Goal: Task Accomplishment & Management: Manage account settings

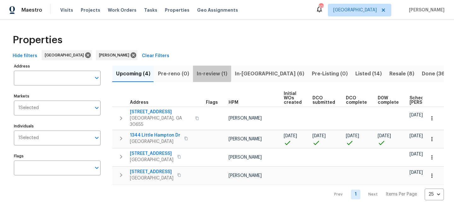
click at [198, 72] on span "In-review (1)" at bounding box center [212, 73] width 31 height 9
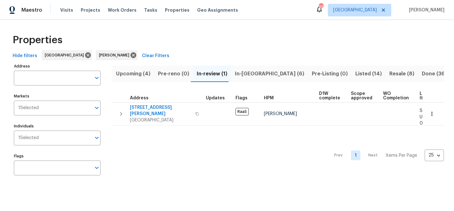
click at [135, 71] on span "Upcoming (4)" at bounding box center [133, 73] width 34 height 9
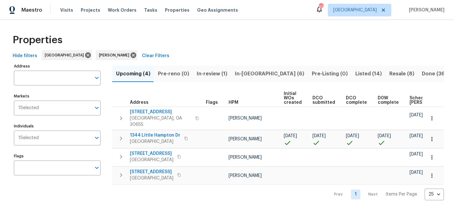
scroll to position [0, 69]
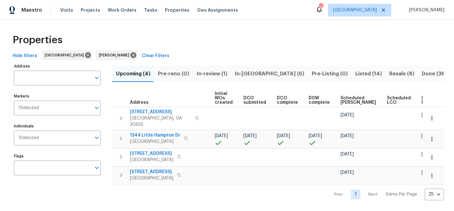
click at [421, 99] on span "Ready Date" at bounding box center [428, 100] width 14 height 9
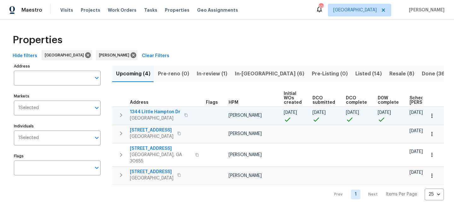
scroll to position [0, 77]
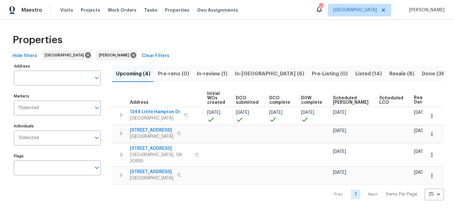
click at [243, 74] on span "In-reno (6)" at bounding box center [269, 73] width 69 height 9
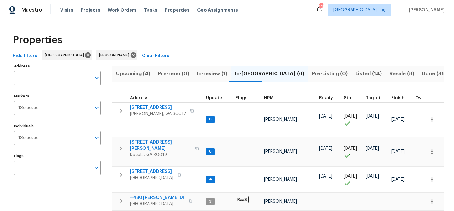
scroll to position [66, 0]
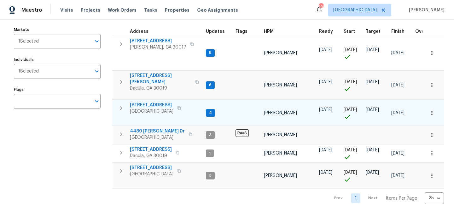
click at [152, 102] on span "550 Wayside Dr" at bounding box center [151, 105] width 43 height 6
click at [150, 102] on span "550 Wayside Dr" at bounding box center [151, 105] width 43 height 6
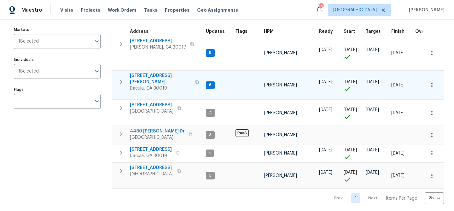
click at [148, 74] on span "[STREET_ADDRESS][PERSON_NAME]" at bounding box center [160, 78] width 61 height 13
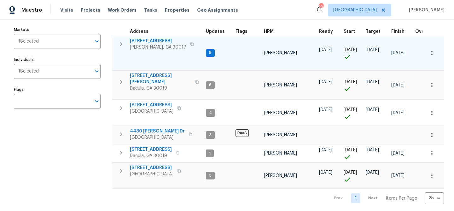
click at [148, 39] on span "2579 Middleton Way" at bounding box center [158, 41] width 56 height 6
click at [148, 40] on span "2579 Middleton Way" at bounding box center [158, 41] width 56 height 6
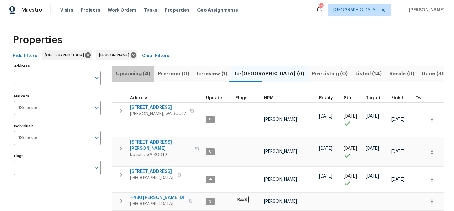
click at [140, 73] on span "Upcoming (4)" at bounding box center [133, 73] width 34 height 9
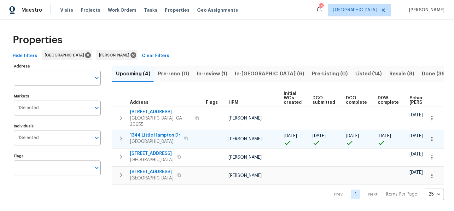
click at [151, 132] on span "1344 Little Hampton Dr" at bounding box center [155, 135] width 50 height 6
click at [148, 132] on span "1344 Little Hampton Dr" at bounding box center [155, 135] width 50 height 6
click at [252, 75] on span "In-reno (6)" at bounding box center [269, 73] width 69 height 9
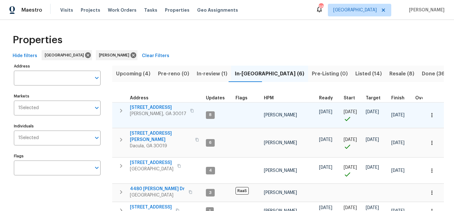
click at [154, 108] on span "2579 Middleton Way" at bounding box center [158, 107] width 56 height 6
click at [137, 109] on span "2579 Middleton Way" at bounding box center [158, 107] width 56 height 6
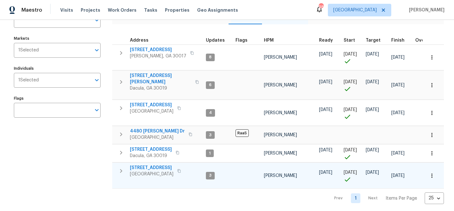
click at [154, 164] on span "983 Pike Forest Dr" at bounding box center [151, 167] width 43 height 6
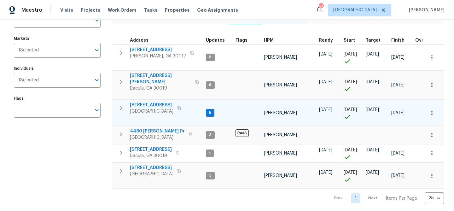
click at [139, 102] on span "[STREET_ADDRESS]" at bounding box center [151, 105] width 43 height 6
click at [152, 102] on span "[STREET_ADDRESS]" at bounding box center [151, 105] width 43 height 6
click at [161, 102] on span "[STREET_ADDRESS]" at bounding box center [151, 105] width 43 height 6
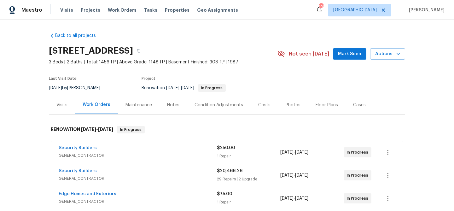
click at [351, 50] on span "Mark Seen" at bounding box center [349, 54] width 23 height 8
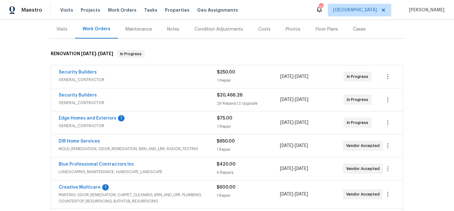
scroll to position [77, 0]
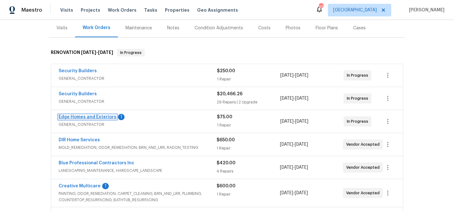
click at [88, 116] on link "Edge Homes and Exteriors" at bounding box center [88, 117] width 58 height 4
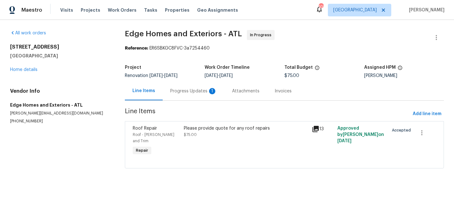
click at [180, 89] on div "Progress Updates 1" at bounding box center [193, 91] width 47 height 6
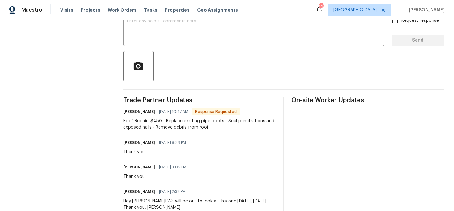
scroll to position [134, 0]
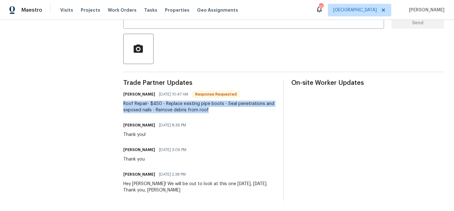
drag, startPoint x: 125, startPoint y: 103, endPoint x: 212, endPoint y: 112, distance: 87.5
click at [212, 112] on div "Roof Repair- $450 - Replace existing pipe boots - Seal penetrations and exposed…" at bounding box center [199, 107] width 152 height 13
copy div "Roof Repair- $450 - Replace existing pipe boots - Seal penetrations and exposed…"
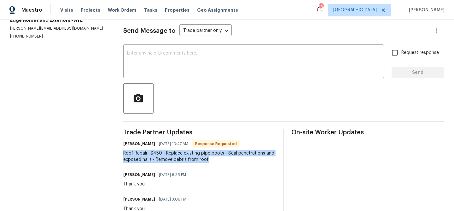
scroll to position [83, 0]
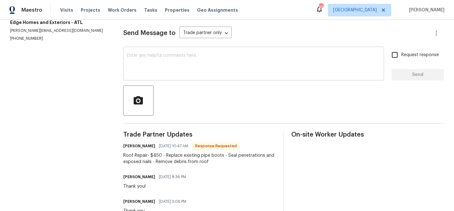
click at [187, 59] on textarea at bounding box center [253, 64] width 253 height 22
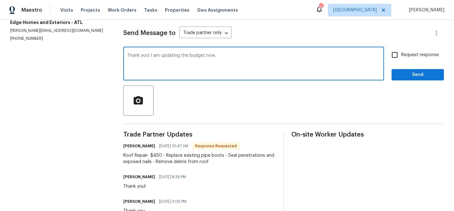
type textarea "Thank you! I am updating the budget now."
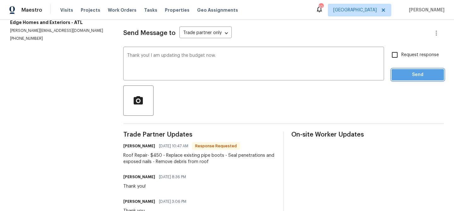
click at [394, 78] on button "Send" at bounding box center [417, 75] width 52 height 12
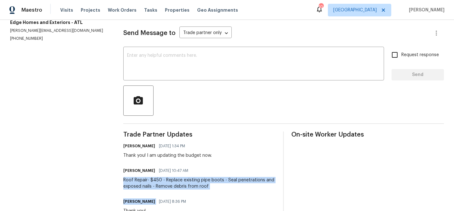
drag, startPoint x: 125, startPoint y: 180, endPoint x: 226, endPoint y: 193, distance: 102.1
click at [226, 193] on div "Trade Partner Updates Michael Durham 09/26/2025 1:34 PM Thank you! I am updatin…" at bounding box center [199, 204] width 152 height 146
drag, startPoint x: 224, startPoint y: 193, endPoint x: 203, endPoint y: 191, distance: 21.5
click at [223, 193] on div "Trade Partner Updates Michael Durham 09/26/2025 1:34 PM Thank you! I am updatin…" at bounding box center [199, 204] width 152 height 146
drag, startPoint x: 208, startPoint y: 186, endPoint x: 129, endPoint y: 179, distance: 80.0
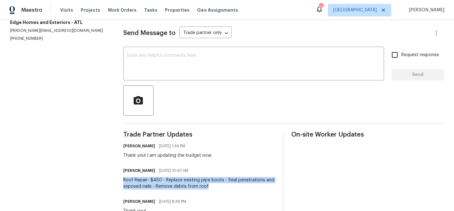
click at [125, 180] on div "Roof Repair- $450 - Replace existing pipe boots - Seal penetrations and exposed…" at bounding box center [199, 183] width 152 height 13
copy div "Roof Repair- $450 - Replace existing pipe boots - Seal penetrations and exposed…"
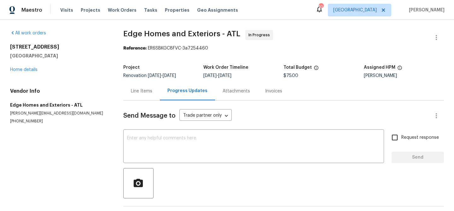
click at [138, 90] on div "Line Items" at bounding box center [141, 91] width 21 height 6
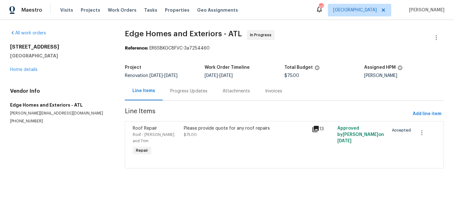
click at [184, 129] on div "Please provide quote for any roof repairs" at bounding box center [246, 128] width 124 height 6
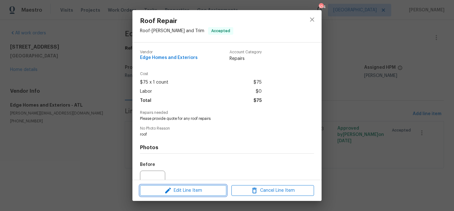
click at [195, 192] on span "Edit Line Item" at bounding box center [183, 191] width 83 height 8
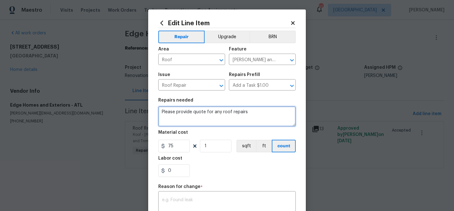
click at [184, 115] on textarea "Please provide quote for any roof repairs" at bounding box center [226, 116] width 137 height 20
paste textarea "Roof Repair- $450 - Replace existing pipe boots - Seal penetrations and exposed…"
type textarea "Roof Repair- $450 - Replace existing pipe boots - Seal penetrations and exposed…"
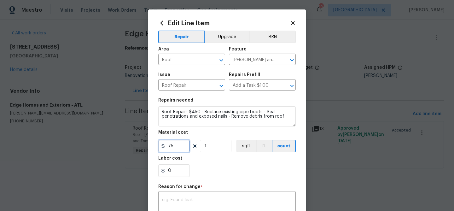
click at [169, 143] on input "75" at bounding box center [174, 146] width 32 height 13
type input "450"
click at [202, 196] on div "x ​" at bounding box center [226, 203] width 137 height 23
paste textarea "Roof Repair- $450 - Replace existing pipe boots - Seal penetrations and exposed…"
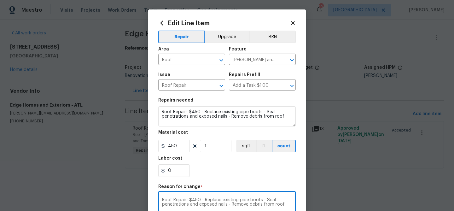
scroll to position [106, 0]
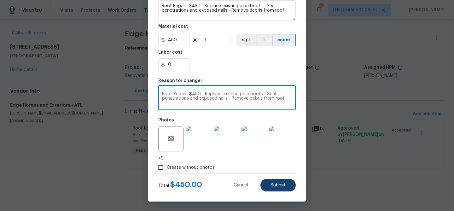
type textarea "Roof Repair- $450 - Replace existing pipe boots - Seal penetrations and exposed…"
click at [274, 188] on button "Submit" at bounding box center [277, 185] width 35 height 13
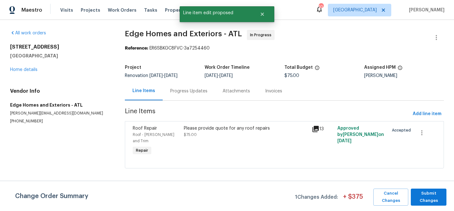
scroll to position [0, 0]
click at [423, 194] on span "Submit Changes" at bounding box center [428, 197] width 29 height 14
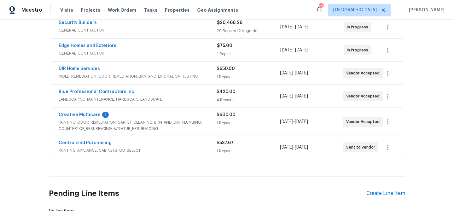
scroll to position [194, 0]
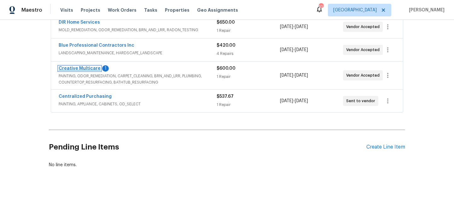
click at [88, 68] on link "Creative Multicare" at bounding box center [80, 68] width 42 height 4
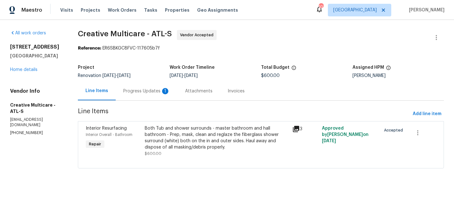
click at [146, 94] on div "Progress Updates 1" at bounding box center [146, 91] width 47 height 6
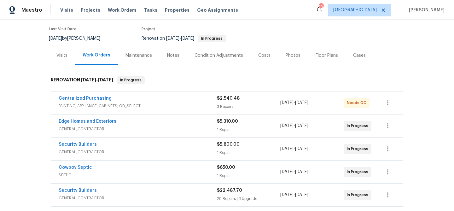
scroll to position [50, 0]
click at [184, 100] on div "Centralized Purchasing" at bounding box center [138, 99] width 158 height 8
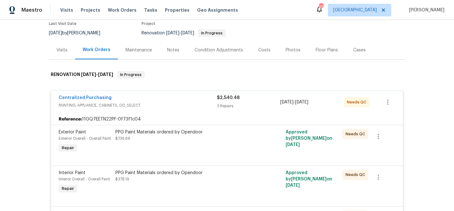
scroll to position [55, 0]
click at [181, 143] on div "PPG Paint Materials ordered by Opendoor $736.69" at bounding box center [184, 141] width 142 height 29
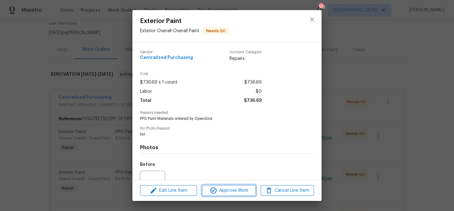
click at [218, 189] on span "Approve Work" at bounding box center [228, 191] width 49 height 8
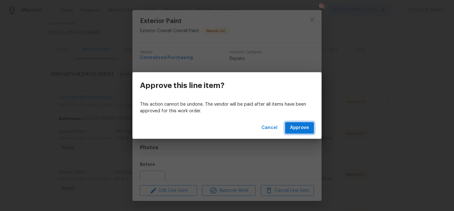
click at [291, 127] on span "Approve" at bounding box center [299, 128] width 19 height 8
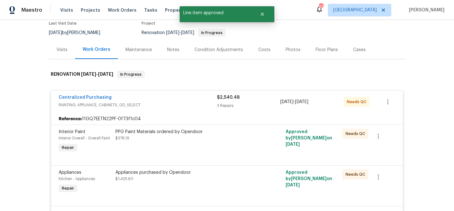
click at [222, 138] on div "PPG Paint Materials ordered by Opendoor $378.19" at bounding box center [184, 135] width 138 height 13
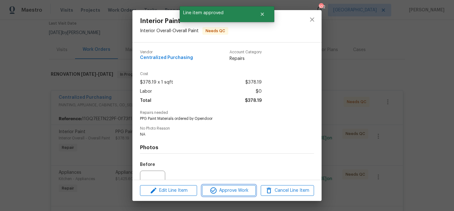
click at [231, 188] on span "Approve Work" at bounding box center [228, 191] width 49 height 8
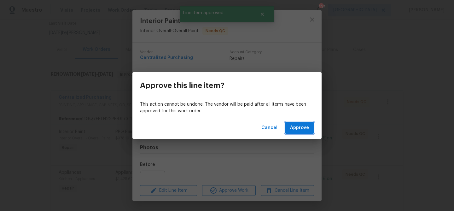
click at [291, 133] on button "Approve" at bounding box center [299, 128] width 29 height 12
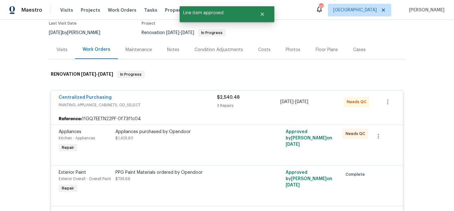
click at [225, 142] on div "Appliances purchased by Opendoor $1,425.60" at bounding box center [184, 141] width 142 height 29
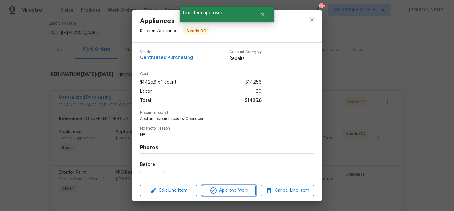
click at [245, 193] on span "Approve Work" at bounding box center [228, 191] width 49 height 8
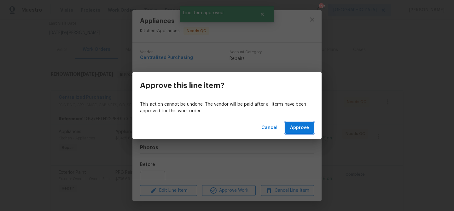
click at [299, 126] on span "Approve" at bounding box center [299, 128] width 19 height 8
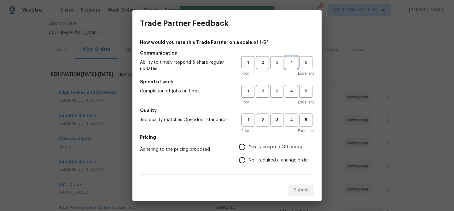
click at [290, 61] on span "4" at bounding box center [291, 62] width 12 height 7
drag, startPoint x: 290, startPoint y: 90, endPoint x: 291, endPoint y: 101, distance: 11.1
click at [290, 91] on span "4" at bounding box center [291, 91] width 12 height 7
click at [290, 123] on span "4" at bounding box center [291, 119] width 12 height 7
click at [266, 146] on span "Yes - accepted OD pricing" at bounding box center [276, 147] width 55 height 7
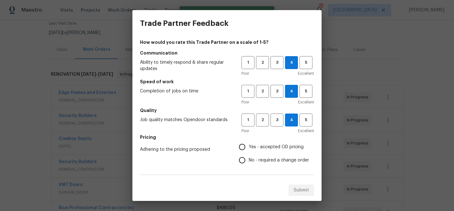
click at [249, 146] on input "Yes - accepted OD pricing" at bounding box center [241, 146] width 13 height 13
radio input "true"
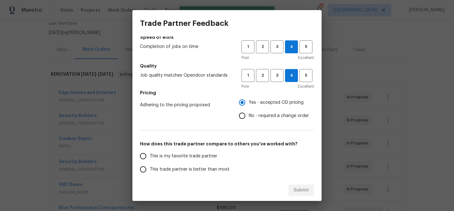
scroll to position [70, 0]
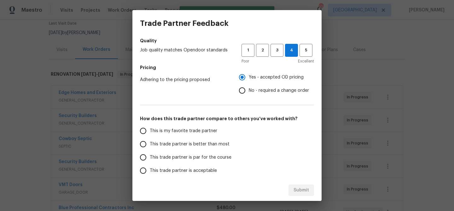
click at [219, 140] on label "This trade partner is better than most" at bounding box center [186, 143] width 100 height 13
click at [150, 140] on input "This trade partner is better than most" at bounding box center [142, 143] width 13 height 13
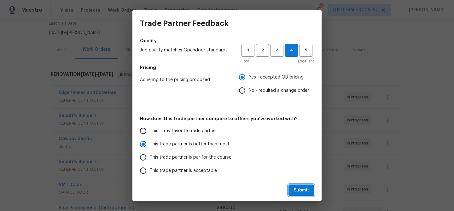
click at [299, 189] on span "Submit" at bounding box center [300, 190] width 15 height 8
radio input "true"
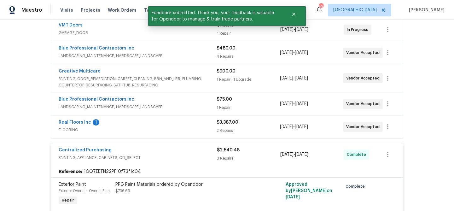
scroll to position [217, 0]
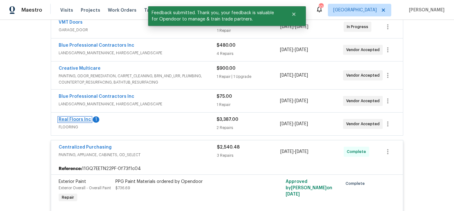
click at [80, 119] on link "Real Floors Inc" at bounding box center [75, 119] width 32 height 4
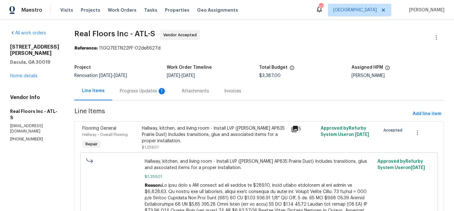
click at [141, 89] on div "Progress Updates 1" at bounding box center [143, 91] width 47 height 6
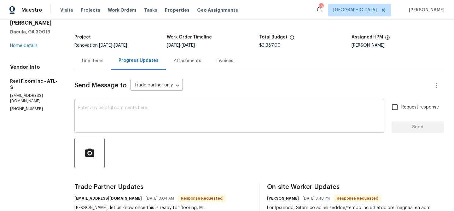
scroll to position [30, 0]
click at [166, 102] on div "x ​" at bounding box center [228, 117] width 309 height 32
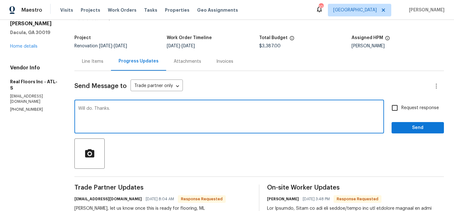
type textarea "Will do. Thanks."
click at [425, 127] on span "Send" at bounding box center [417, 128] width 42 height 8
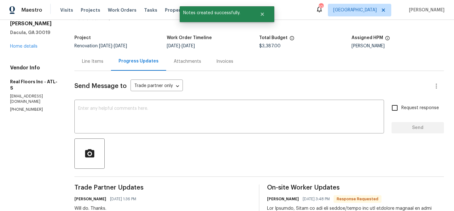
scroll to position [0, 0]
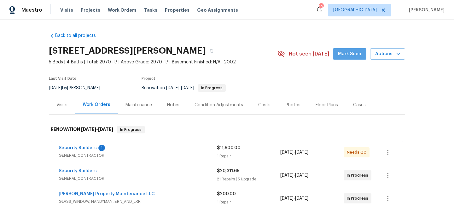
click at [341, 52] on span "Mark Seen" at bounding box center [349, 54] width 23 height 8
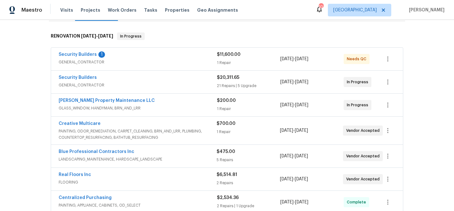
scroll to position [93, 0]
click at [82, 54] on link "Security Builders" at bounding box center [78, 55] width 38 height 4
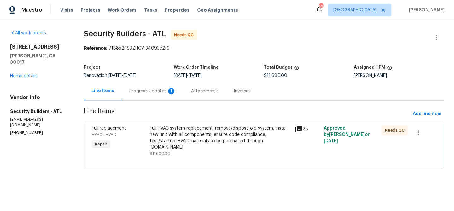
click at [159, 89] on div "Progress Updates 1" at bounding box center [152, 91] width 47 height 6
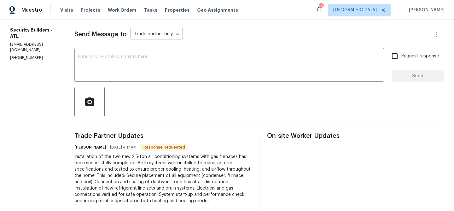
scroll to position [92, 0]
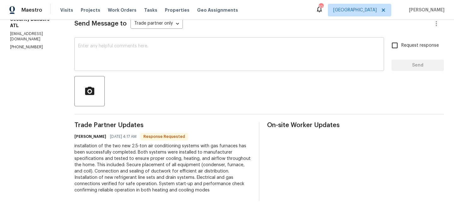
click at [123, 42] on div "x ​" at bounding box center [228, 55] width 309 height 32
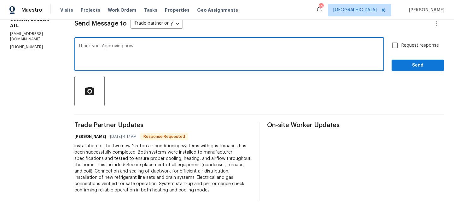
type textarea "Thank you! Approving now."
click at [404, 68] on span "Send" at bounding box center [417, 65] width 42 height 8
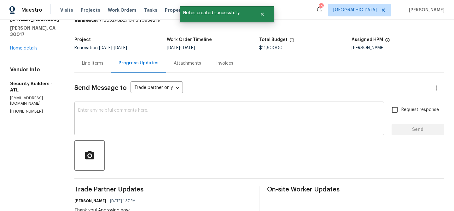
scroll to position [0, 0]
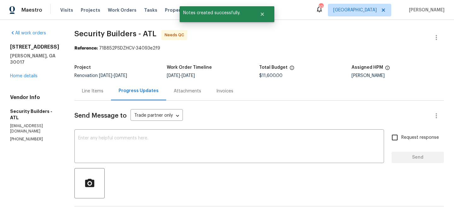
click at [103, 89] on div "Line Items" at bounding box center [92, 91] width 21 height 6
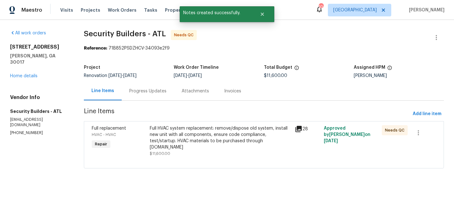
click at [163, 135] on div "Full HVAC system replacement: remove/dispose old system, install new unit with …" at bounding box center [220, 137] width 141 height 25
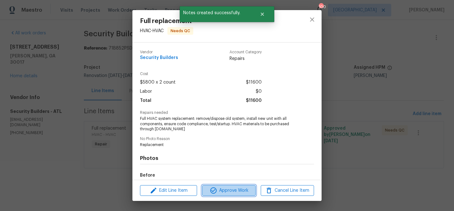
click at [210, 189] on icon "button" at bounding box center [214, 191] width 8 height 8
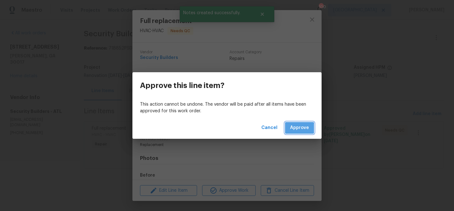
click at [296, 129] on span "Approve" at bounding box center [299, 128] width 19 height 8
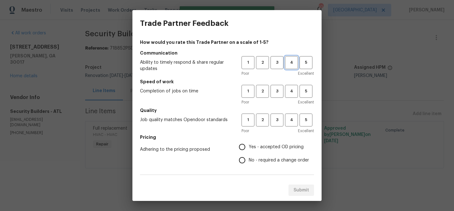
click at [292, 67] on button "4" at bounding box center [291, 62] width 13 height 13
drag, startPoint x: 295, startPoint y: 90, endPoint x: 292, endPoint y: 99, distance: 8.9
click at [295, 91] on span "4" at bounding box center [291, 91] width 12 height 7
click at [291, 123] on span "4" at bounding box center [291, 119] width 12 height 7
drag, startPoint x: 264, startPoint y: 147, endPoint x: 248, endPoint y: 150, distance: 16.6
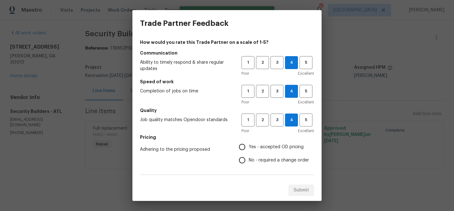
click at [264, 147] on span "Yes - accepted OD pricing" at bounding box center [276, 147] width 55 height 7
click at [249, 147] on input "Yes - accepted OD pricing" at bounding box center [241, 146] width 13 height 13
radio input "true"
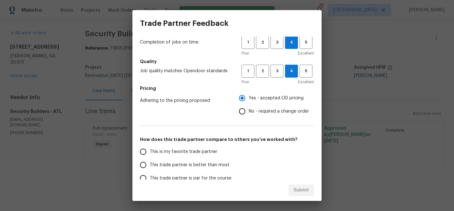
scroll to position [58, 0]
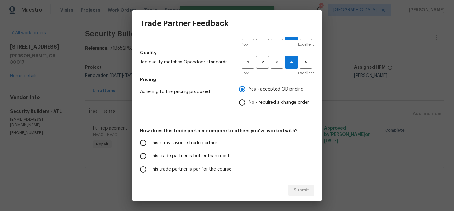
click at [212, 158] on span "This trade partner is better than most" at bounding box center [190, 156] width 80 height 7
click at [150, 158] on input "This trade partner is better than most" at bounding box center [142, 155] width 13 height 13
click at [302, 190] on span "Submit" at bounding box center [300, 190] width 15 height 8
radio input "true"
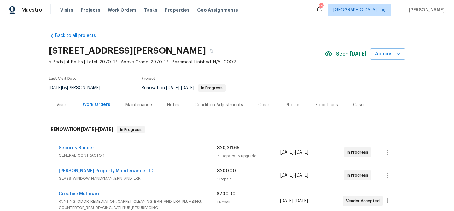
click at [165, 105] on div "Notes" at bounding box center [172, 104] width 27 height 19
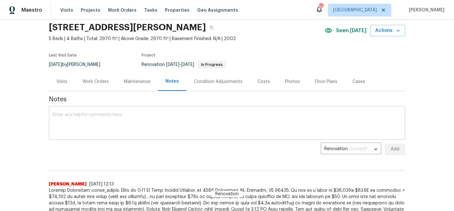
scroll to position [30, 0]
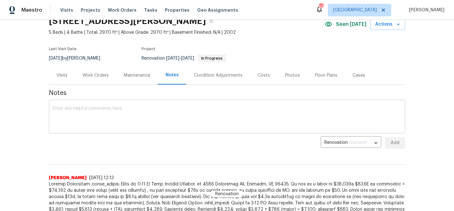
click at [103, 118] on textarea at bounding box center [227, 117] width 348 height 22
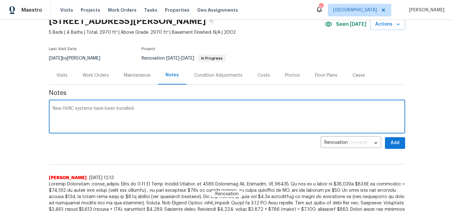
type textarea "New HVAC systems have been installed."
click at [386, 142] on button "Add" at bounding box center [395, 143] width 20 height 12
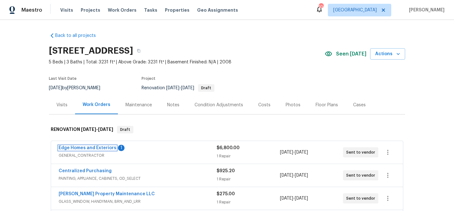
click at [82, 146] on link "Edge Homes and Exteriors" at bounding box center [88, 148] width 58 height 4
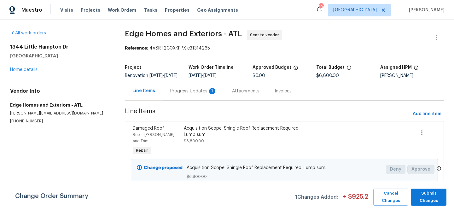
click at [185, 94] on div "Progress Updates 1" at bounding box center [193, 91] width 47 height 6
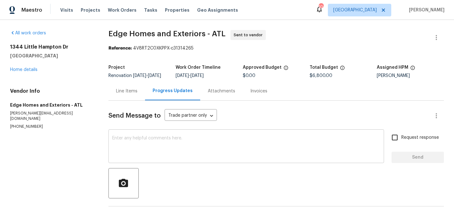
click at [182, 138] on div "x ​" at bounding box center [245, 147] width 275 height 32
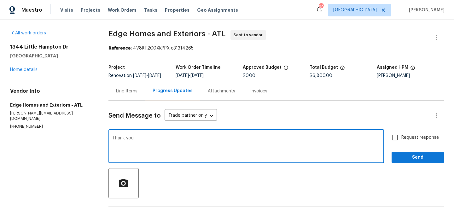
type textarea "Thank you!"
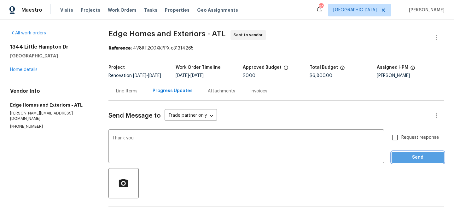
click at [420, 161] on span "Send" at bounding box center [417, 157] width 42 height 8
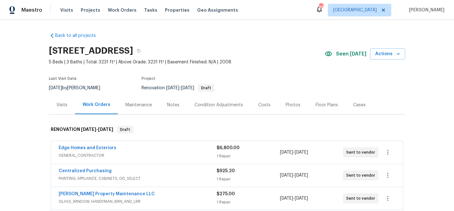
click at [169, 99] on div "Notes" at bounding box center [172, 104] width 27 height 19
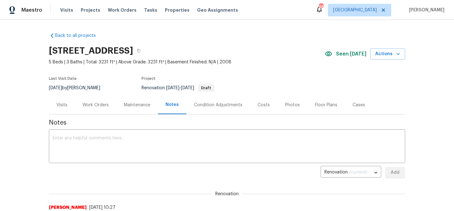
scroll to position [80, 0]
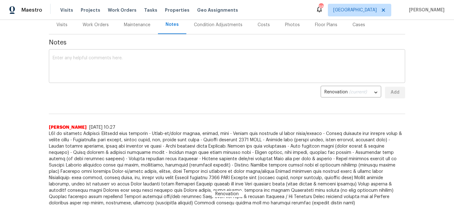
click at [112, 74] on textarea at bounding box center [227, 67] width 348 height 22
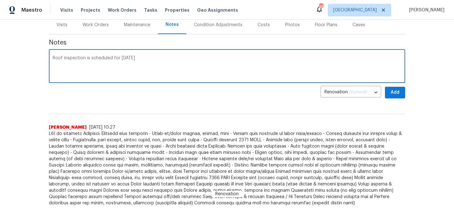
type textarea "Roof inspection is scheduled for Monday"
click at [390, 92] on span "Add" at bounding box center [395, 93] width 10 height 8
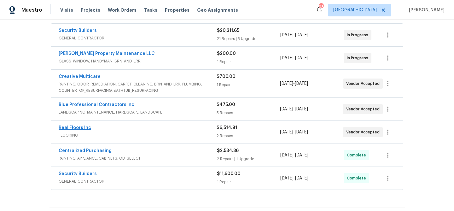
scroll to position [118, 0]
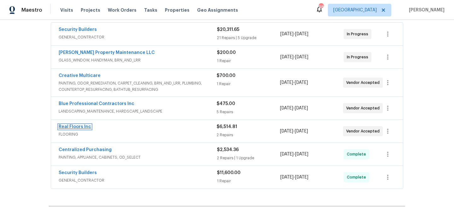
click at [82, 127] on link "Real Floors Inc" at bounding box center [75, 126] width 32 height 4
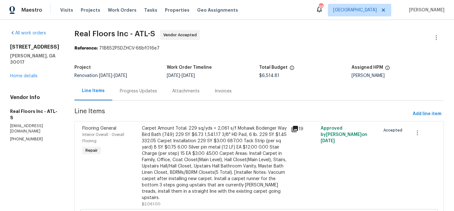
click at [146, 90] on div "Progress Updates" at bounding box center [138, 91] width 37 height 6
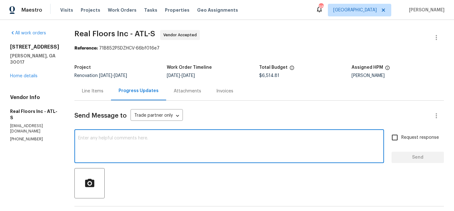
click at [147, 136] on textarea at bounding box center [229, 147] width 302 height 22
paste textarea "Please schedule and advise Flooring install for Tuesday"
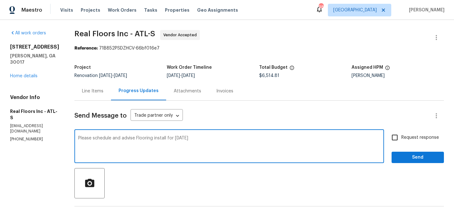
type textarea "Please schedule and advise Flooring install for Tuesday 9/30"
click at [425, 154] on span "Send" at bounding box center [417, 157] width 42 height 8
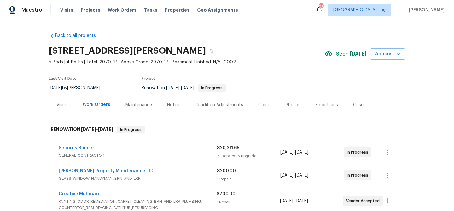
click at [168, 105] on div "Notes" at bounding box center [173, 105] width 12 height 6
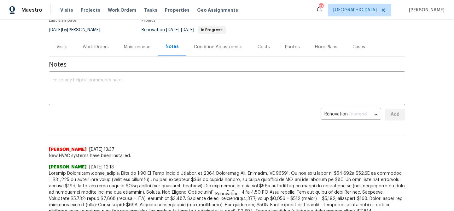
scroll to position [72, 0]
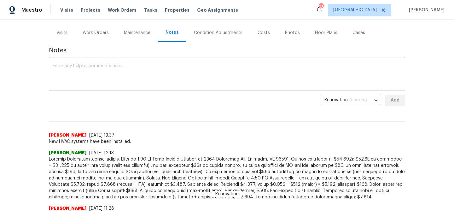
click at [92, 79] on textarea at bounding box center [227, 75] width 348 height 22
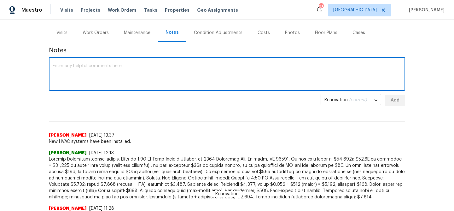
paste textarea "Please schedule and advise Flooring install for Tuesday"
drag, startPoint x: 109, startPoint y: 65, endPoint x: 54, endPoint y: 67, distance: 55.5
click at [54, 67] on textarea "Please schedule and advise Flooring install for Tuesday" at bounding box center [227, 75] width 348 height 22
click at [108, 65] on textarea "Flooring install for Tuesday" at bounding box center [227, 75] width 348 height 22
type textarea "Flooring install for Tuesday 9/30"
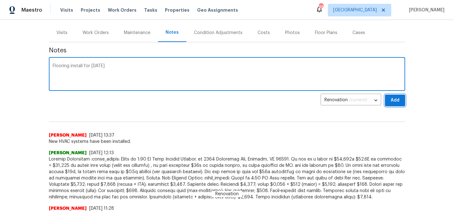
click at [391, 101] on span "Add" at bounding box center [395, 100] width 10 height 8
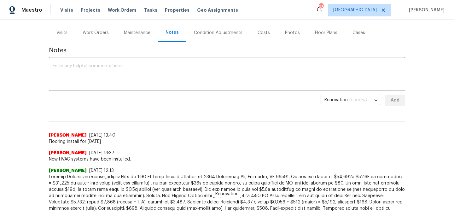
drag, startPoint x: 116, startPoint y: 142, endPoint x: 108, endPoint y: 142, distance: 8.2
click at [115, 142] on span "Flooring install for Tuesday 9/30" at bounding box center [227, 141] width 356 height 6
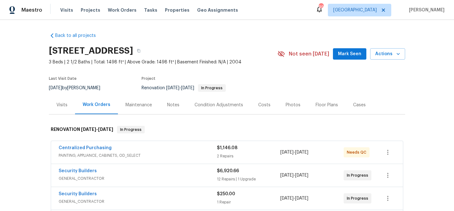
click at [345, 55] on span "Mark Seen" at bounding box center [349, 54] width 23 height 8
click at [169, 102] on div "Notes" at bounding box center [173, 105] width 12 height 6
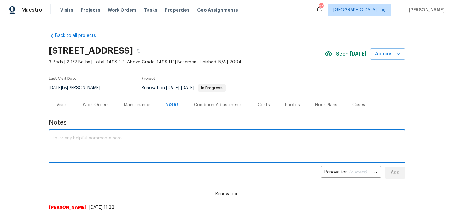
click at [140, 137] on textarea at bounding box center [227, 147] width 348 height 22
paste textarea "scheduled for [DATE]"
type textarea "Flooring scheduled for [DATE]"
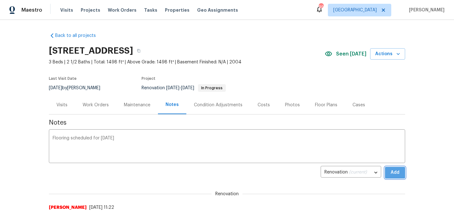
click at [393, 171] on span "Add" at bounding box center [395, 173] width 10 height 8
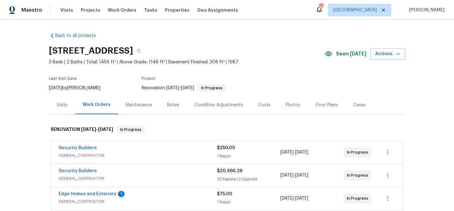
click at [172, 99] on div "Notes" at bounding box center [172, 104] width 27 height 19
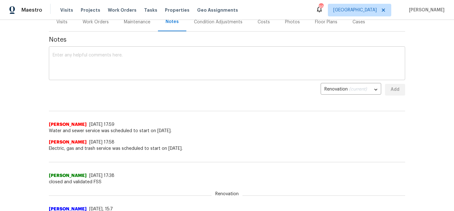
scroll to position [63, 0]
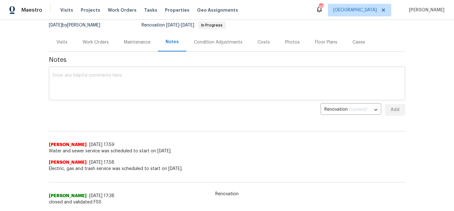
click at [114, 76] on textarea at bounding box center [227, 84] width 348 height 22
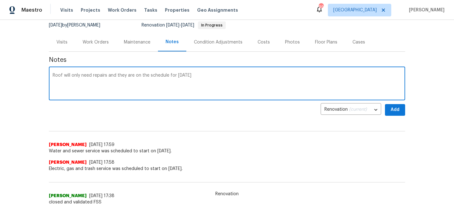
type textarea "Roof will only need repairs and they are on the schedule for [DATE]"
click at [394, 109] on span "Add" at bounding box center [395, 110] width 10 height 8
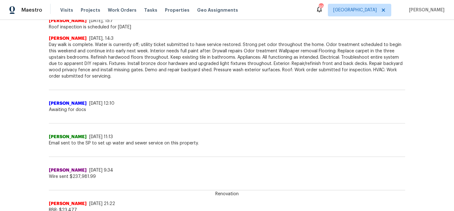
scroll to position [0, 0]
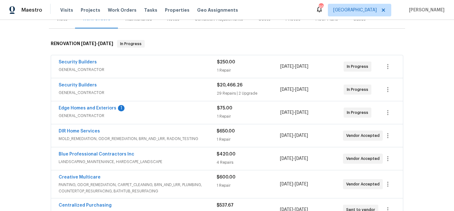
scroll to position [90, 0]
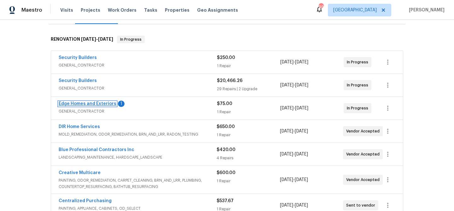
click at [94, 103] on link "Edge Homes and Exteriors" at bounding box center [88, 103] width 58 height 4
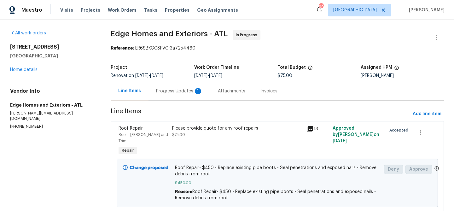
click at [173, 93] on div "Progress Updates 1" at bounding box center [179, 91] width 47 height 6
